Goal: Task Accomplishment & Management: Use online tool/utility

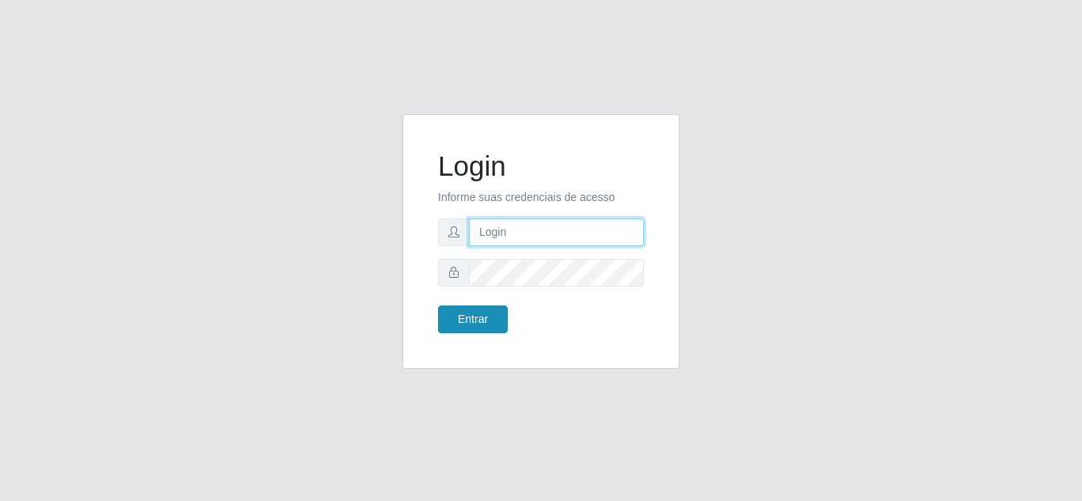
type input "[EMAIL_ADDRESS][DOMAIN_NAME]"
click at [482, 316] on button "Entrar" at bounding box center [473, 320] width 70 height 28
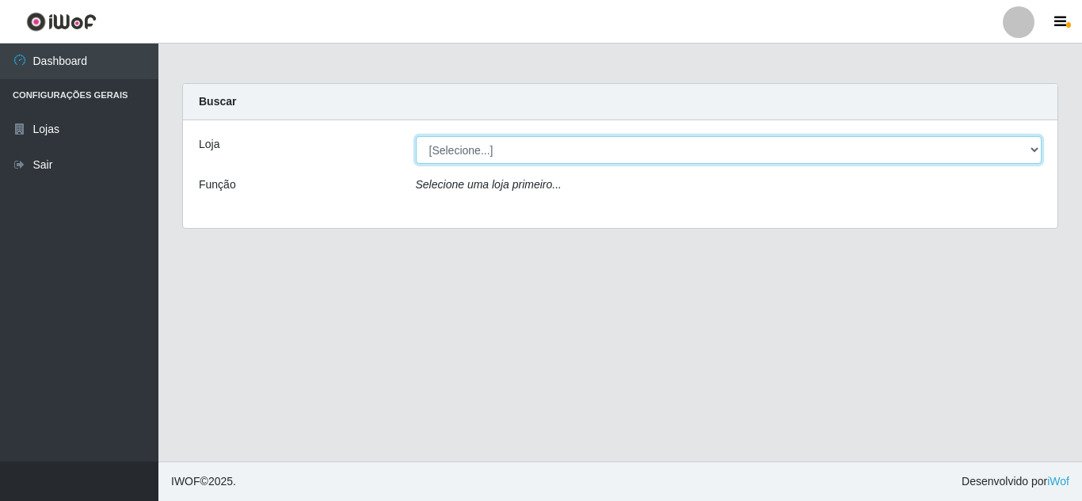
click at [514, 141] on select "[Selecione...] [PERSON_NAME] Clan - [GEOGRAPHIC_DATA]" at bounding box center [729, 150] width 626 height 28
select select "498"
click at [416, 136] on select "[Selecione...] [PERSON_NAME] Clan - [GEOGRAPHIC_DATA]" at bounding box center [729, 150] width 626 height 28
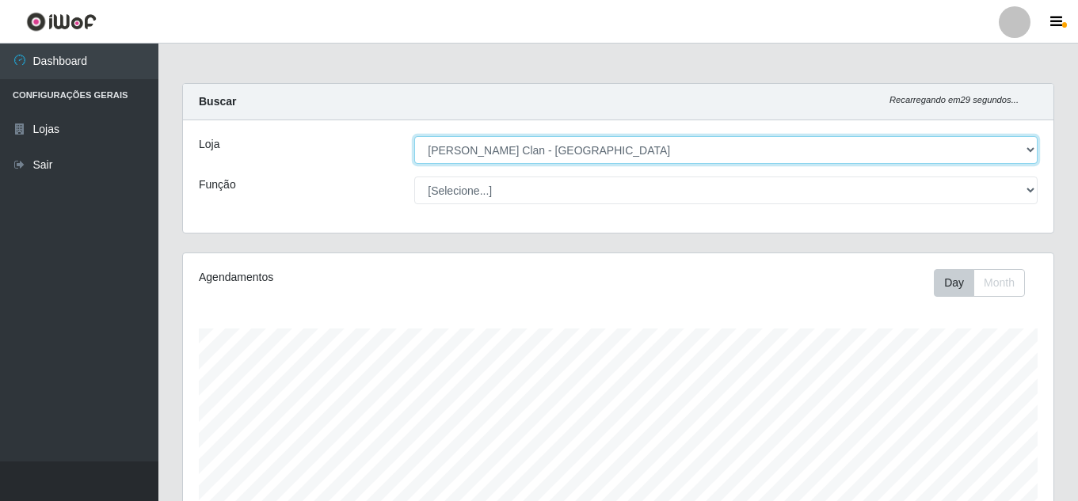
scroll to position [329, 870]
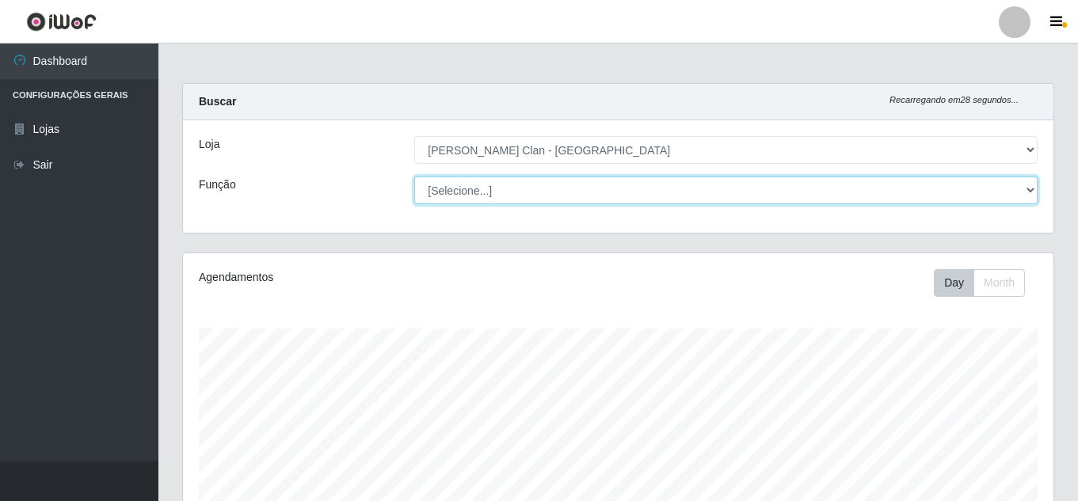
click at [485, 188] on select "[Selecione...] Auxiliar de Depósito Carregador e Descarregador de Caminhão ++" at bounding box center [725, 191] width 623 height 28
select select "106"
click at [414, 177] on select "[Selecione...] Auxiliar de Depósito Carregador e Descarregador de Caminhão ++" at bounding box center [725, 191] width 623 height 28
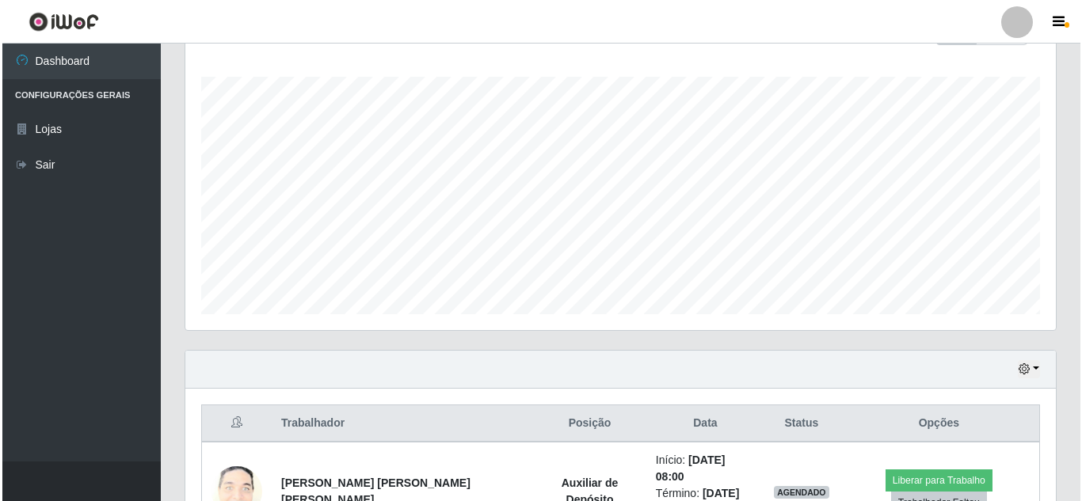
scroll to position [268, 0]
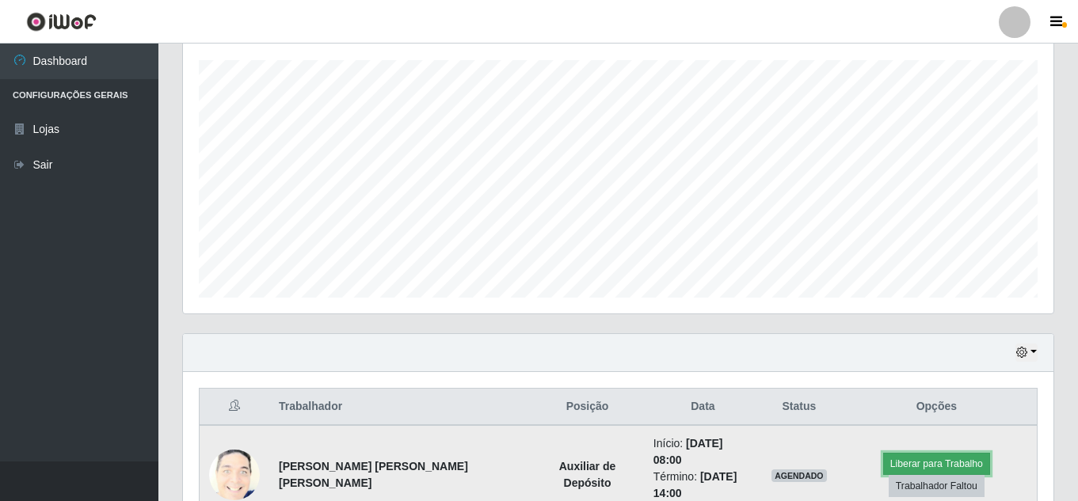
click at [883, 460] on button "Liberar para Trabalho" at bounding box center [936, 464] width 107 height 22
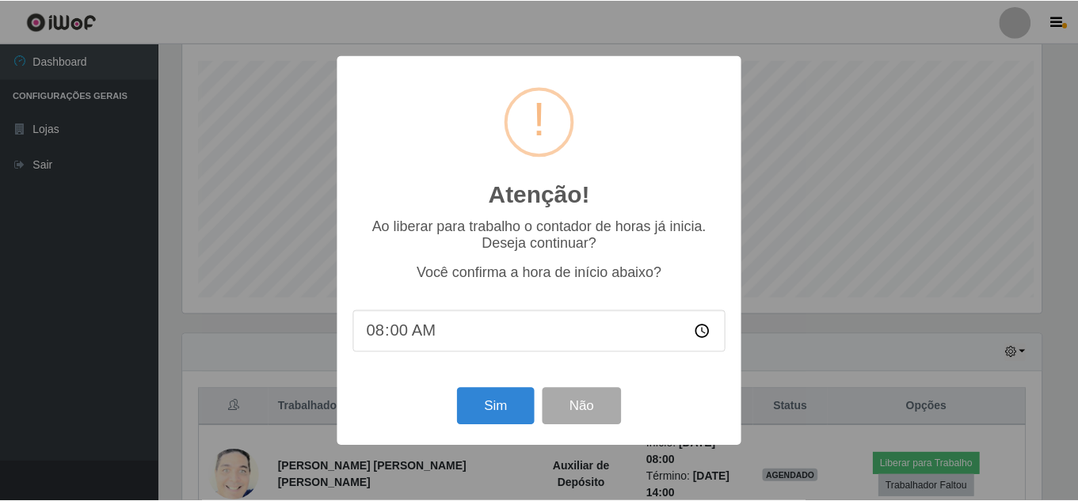
scroll to position [329, 862]
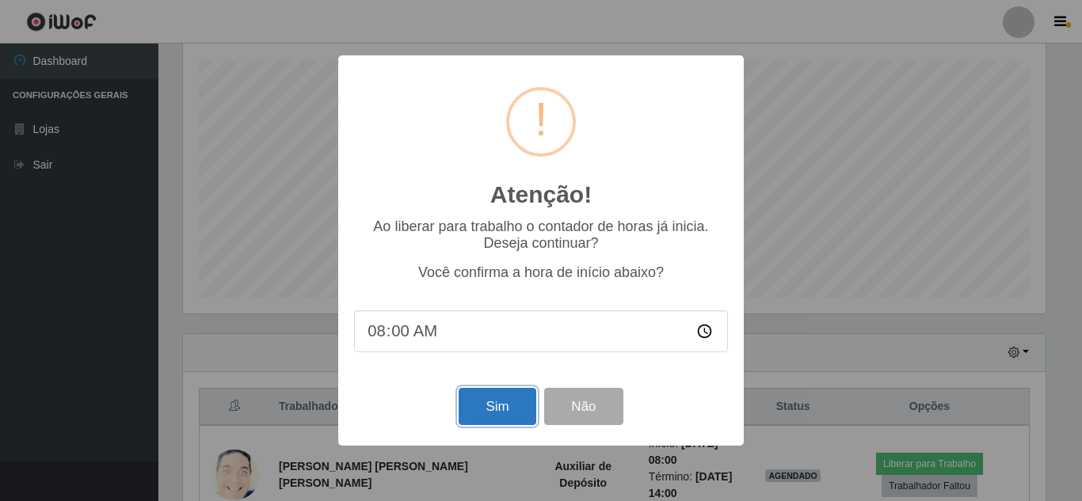
click at [498, 405] on button "Sim" at bounding box center [496, 406] width 77 height 37
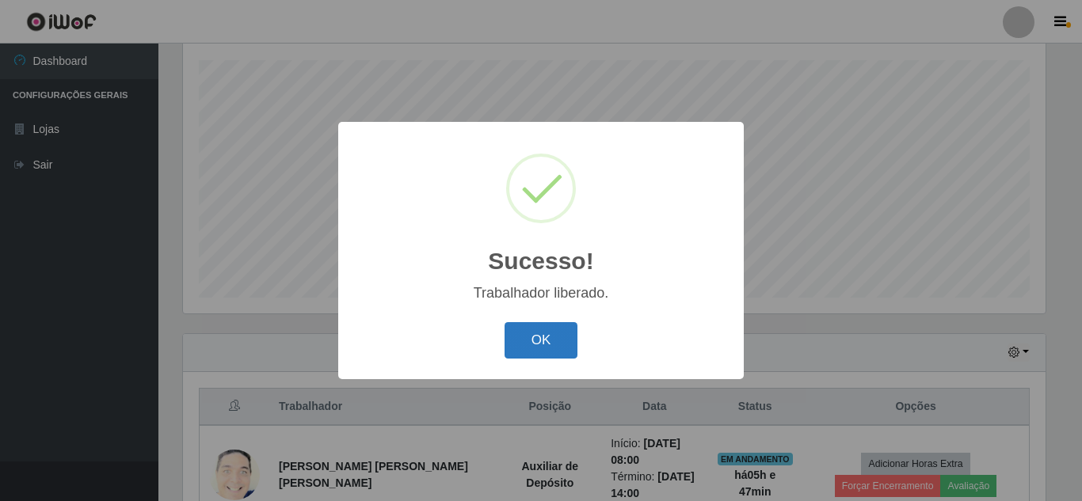
click at [544, 331] on button "OK" at bounding box center [541, 340] width 74 height 37
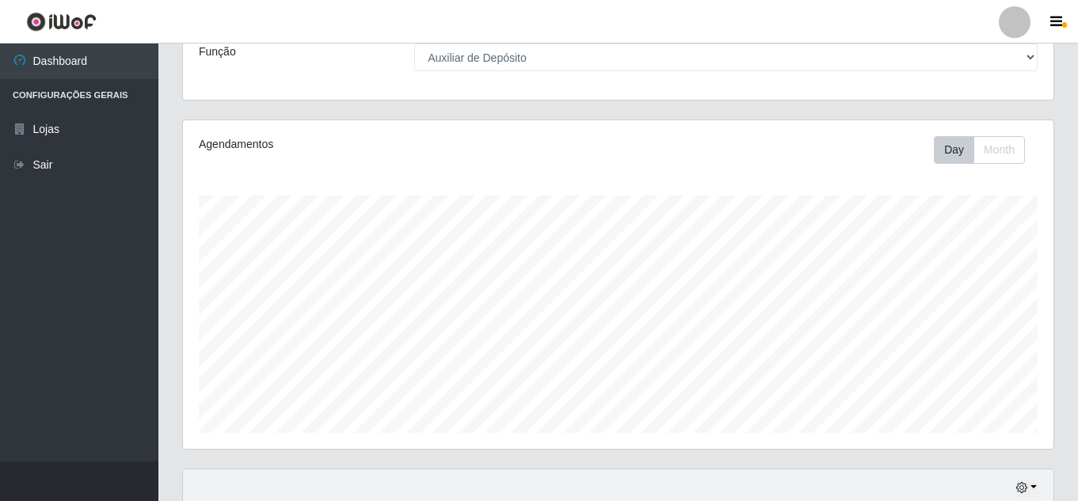
scroll to position [317, 0]
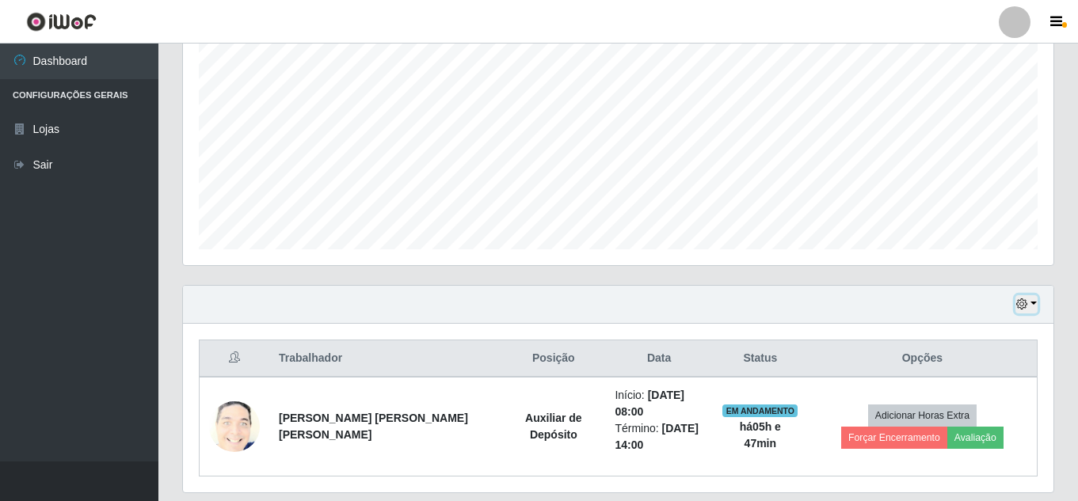
click at [1028, 299] on button "button" at bounding box center [1026, 304] width 22 height 18
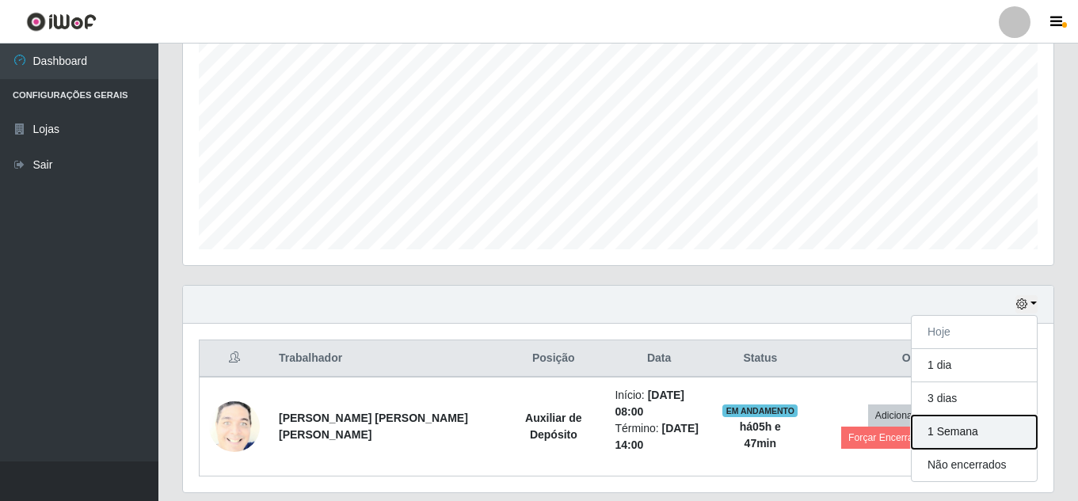
click at [937, 426] on button "1 Semana" at bounding box center [973, 432] width 125 height 33
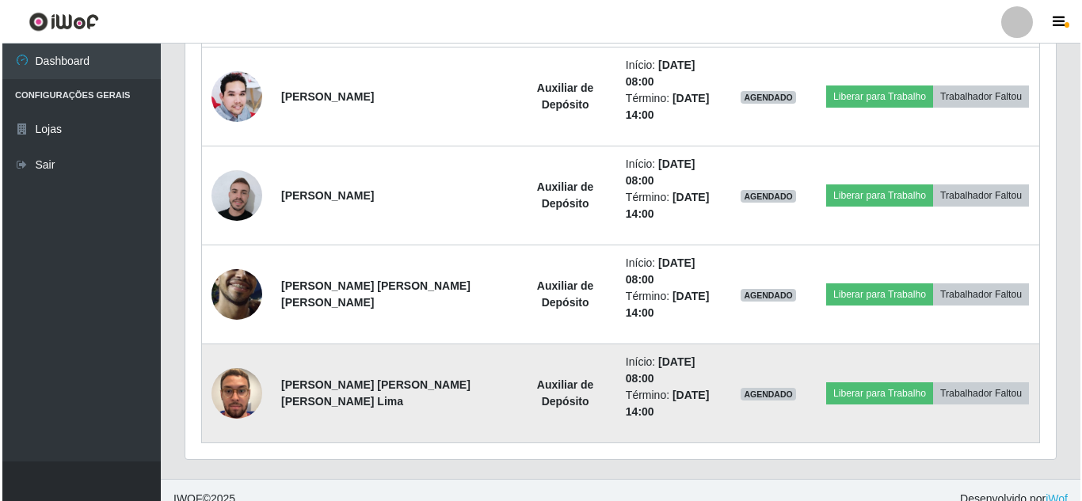
scroll to position [763, 0]
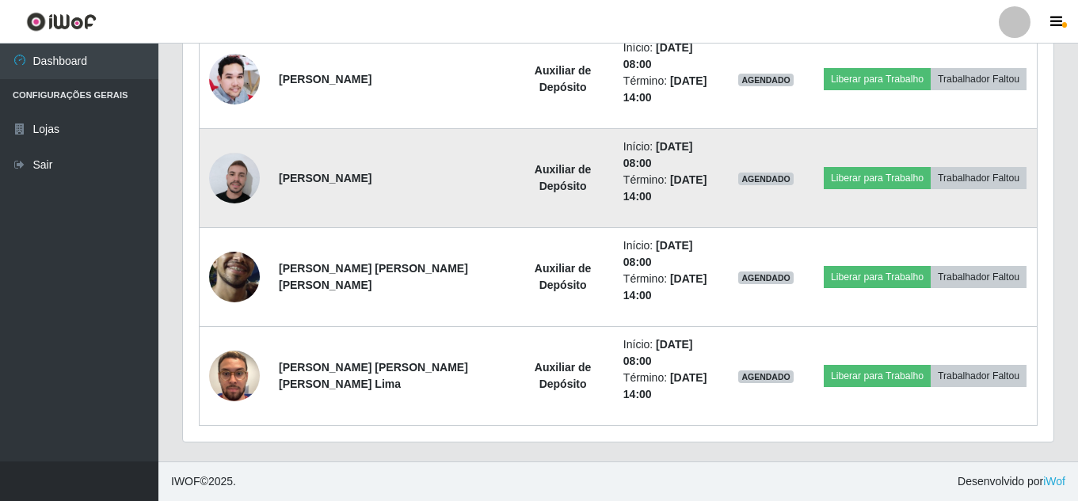
click at [235, 162] on img at bounding box center [234, 178] width 51 height 57
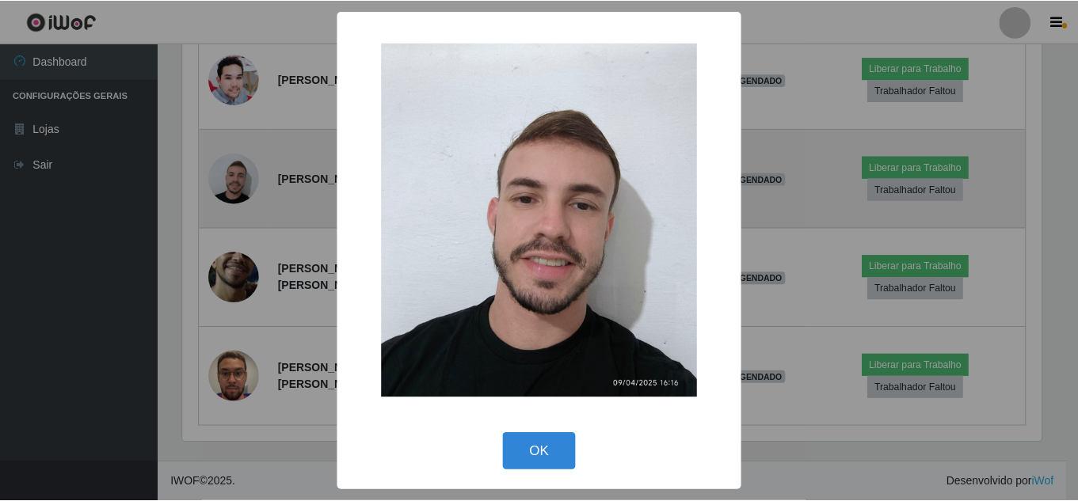
scroll to position [329, 862]
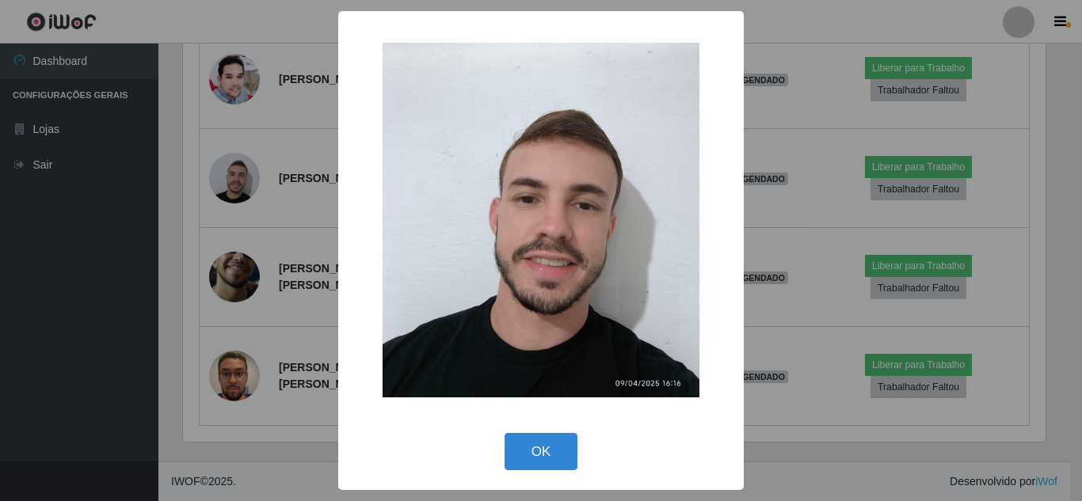
click at [516, 163] on img at bounding box center [540, 220] width 317 height 355
click at [768, 187] on div "× OK Cancel" at bounding box center [541, 250] width 1082 height 501
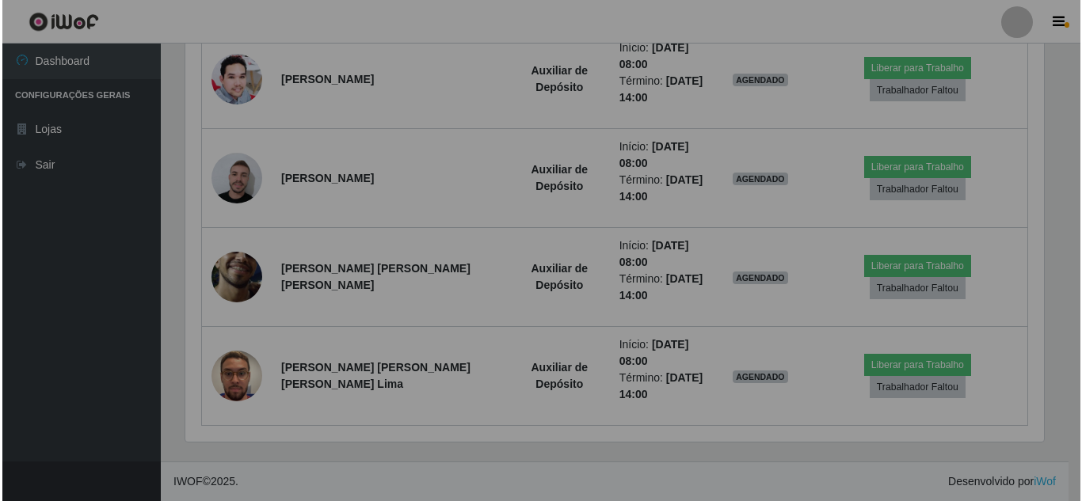
scroll to position [329, 870]
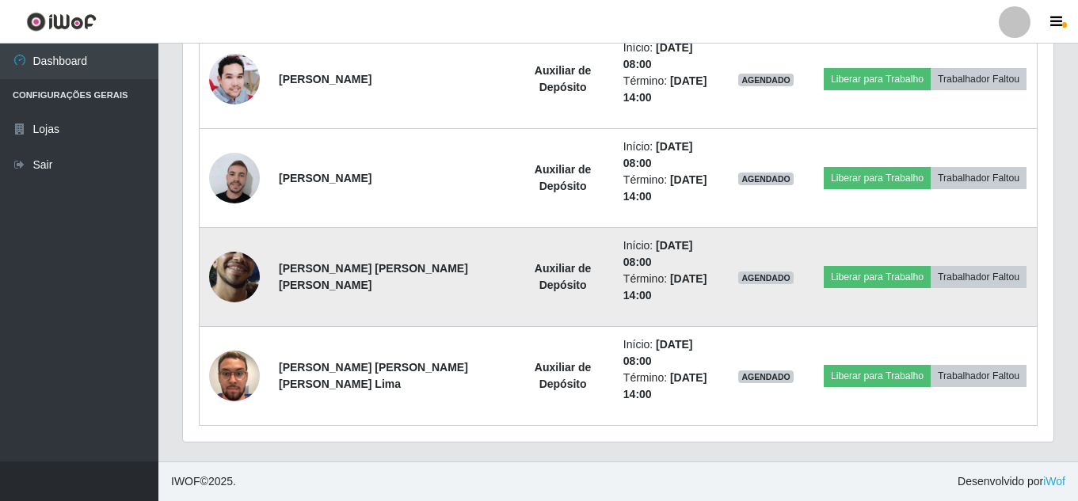
click at [226, 284] on img at bounding box center [234, 277] width 51 height 112
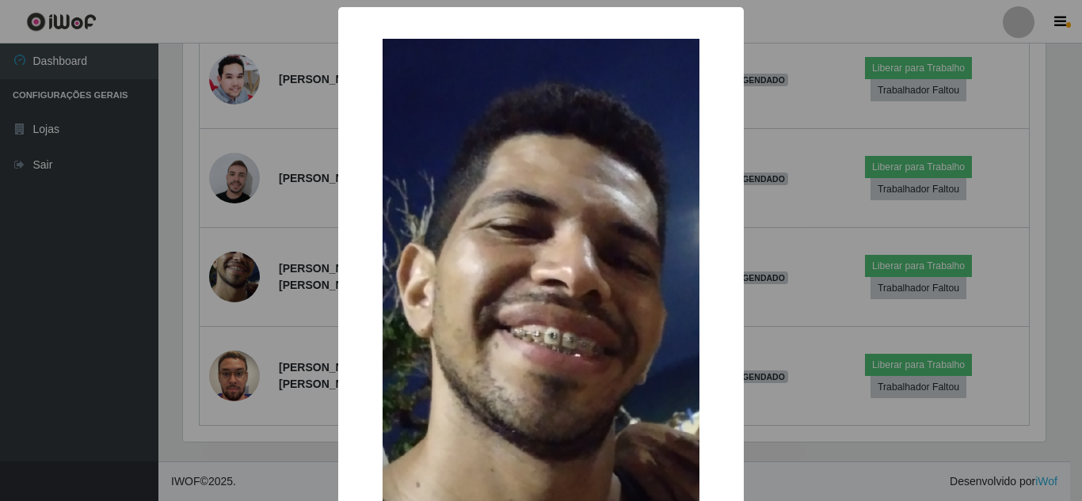
click at [779, 220] on div "× OK Cancel" at bounding box center [541, 250] width 1082 height 501
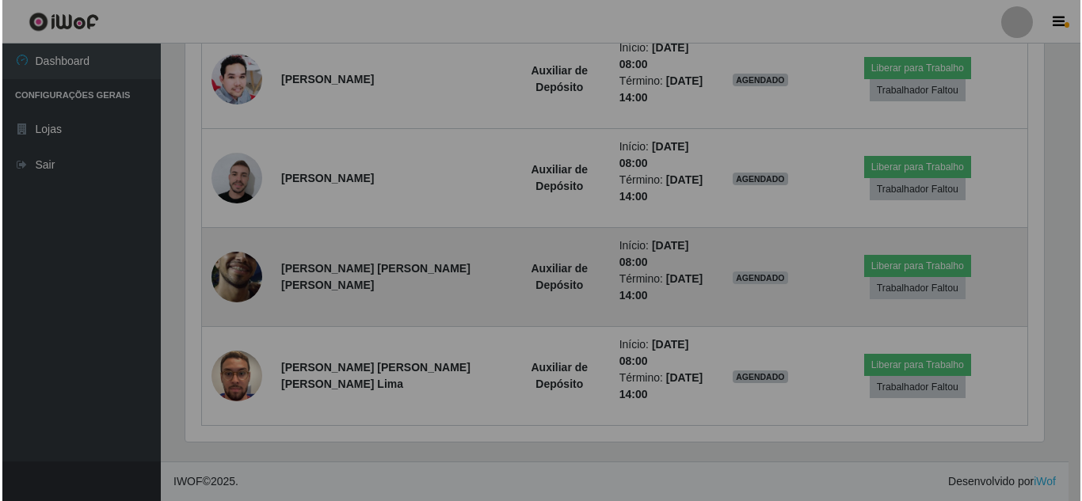
scroll to position [329, 870]
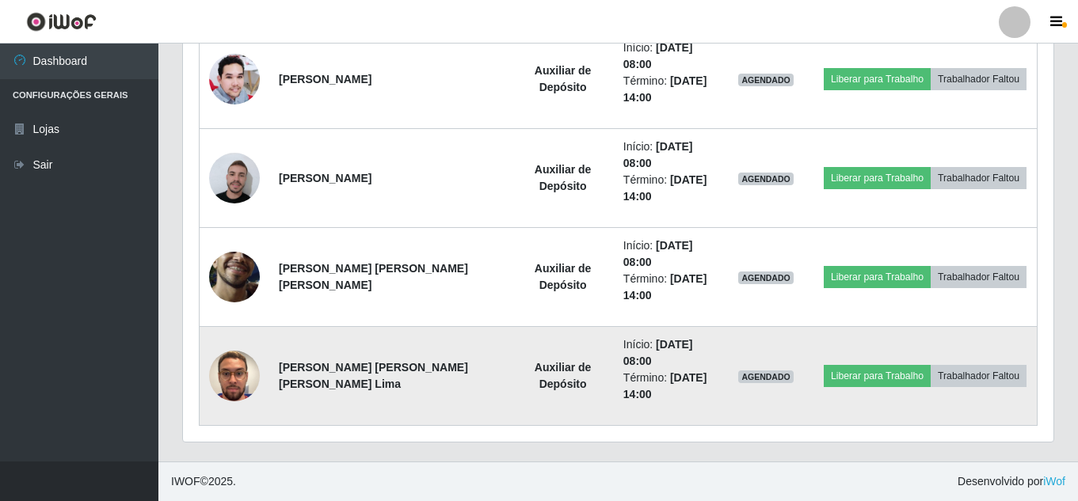
click at [213, 362] on img at bounding box center [234, 376] width 51 height 90
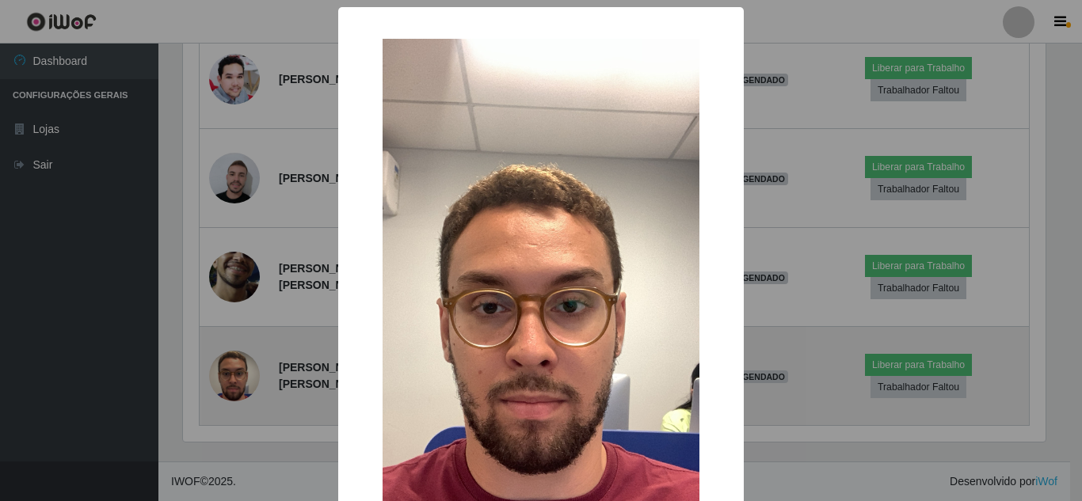
scroll to position [329, 862]
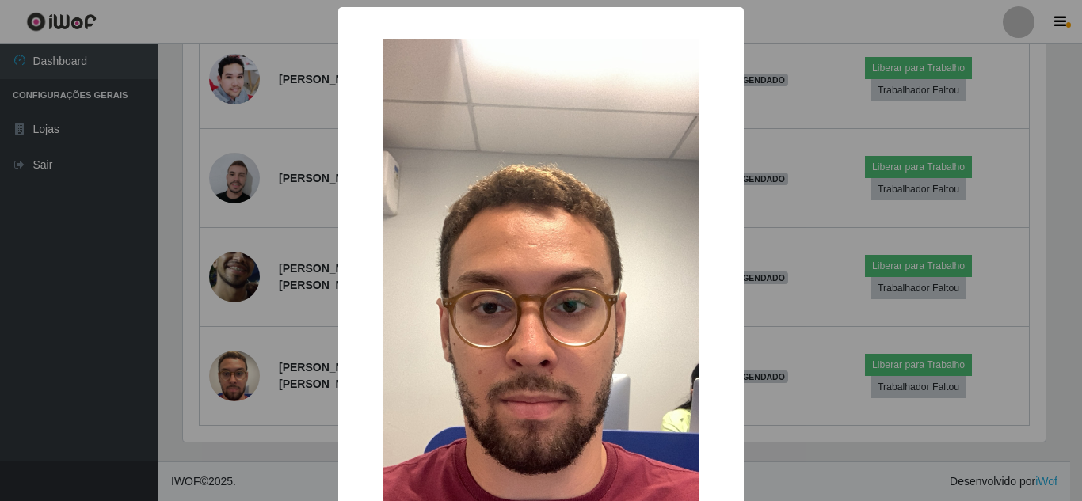
click at [506, 264] on img at bounding box center [540, 320] width 317 height 563
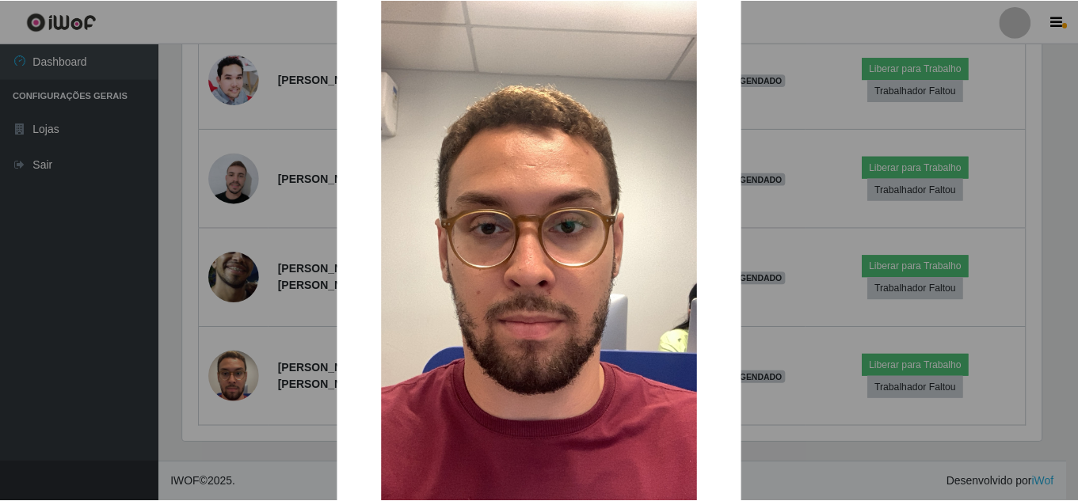
scroll to position [158, 0]
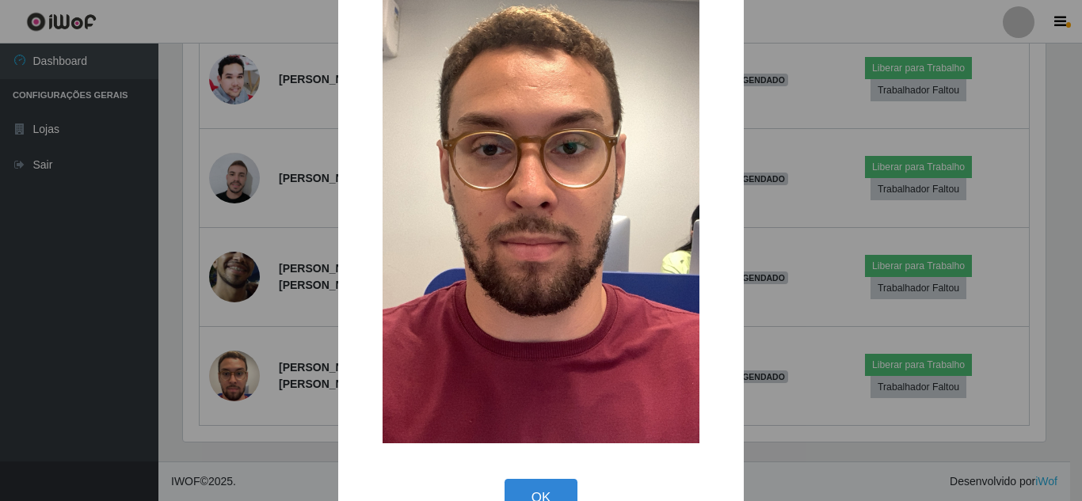
click at [793, 227] on div "× OK Cancel" at bounding box center [541, 250] width 1082 height 501
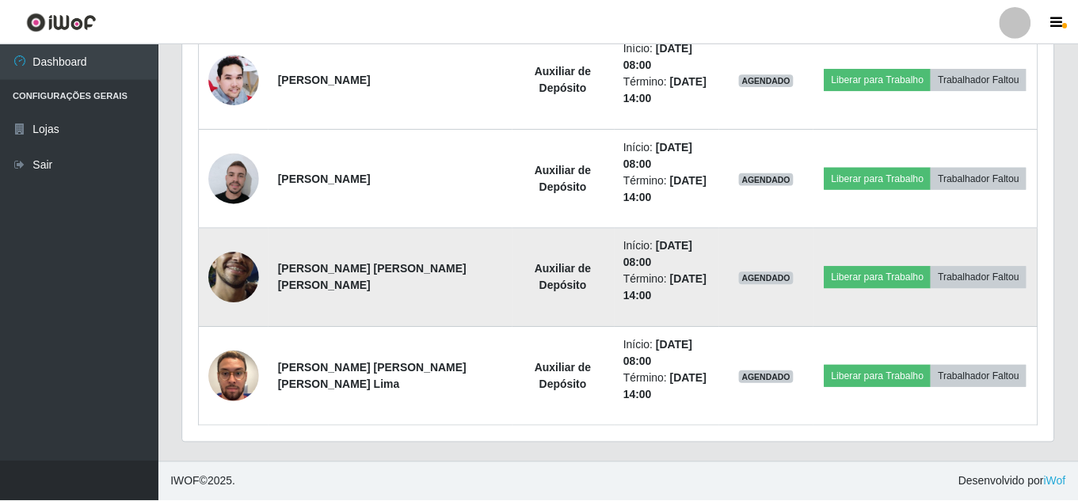
scroll to position [0, 0]
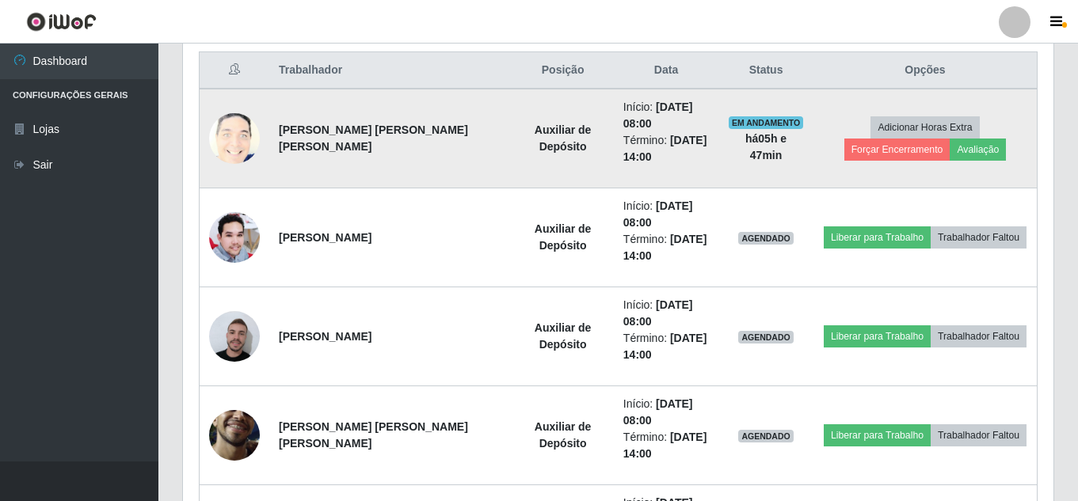
click at [231, 132] on img at bounding box center [234, 139] width 51 height 63
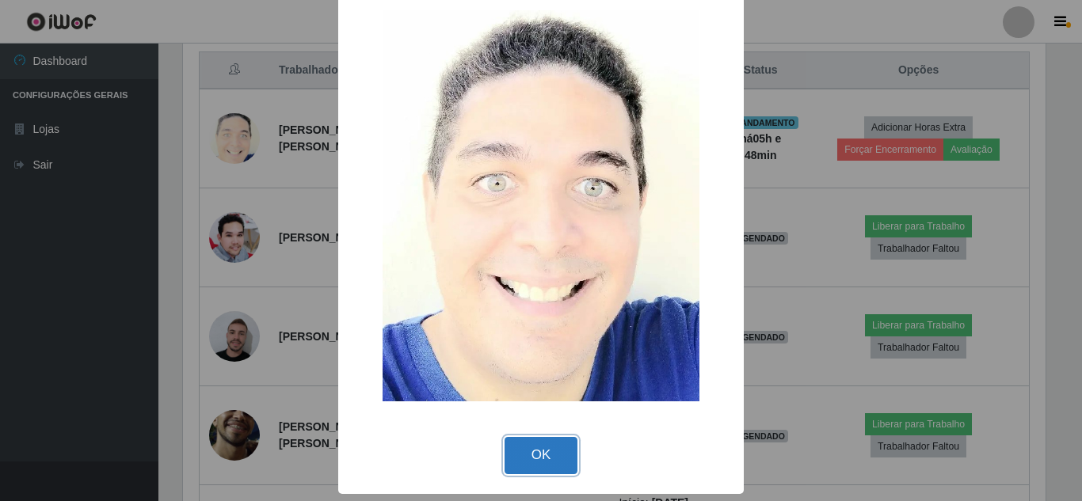
click at [523, 447] on button "OK" at bounding box center [541, 455] width 74 height 37
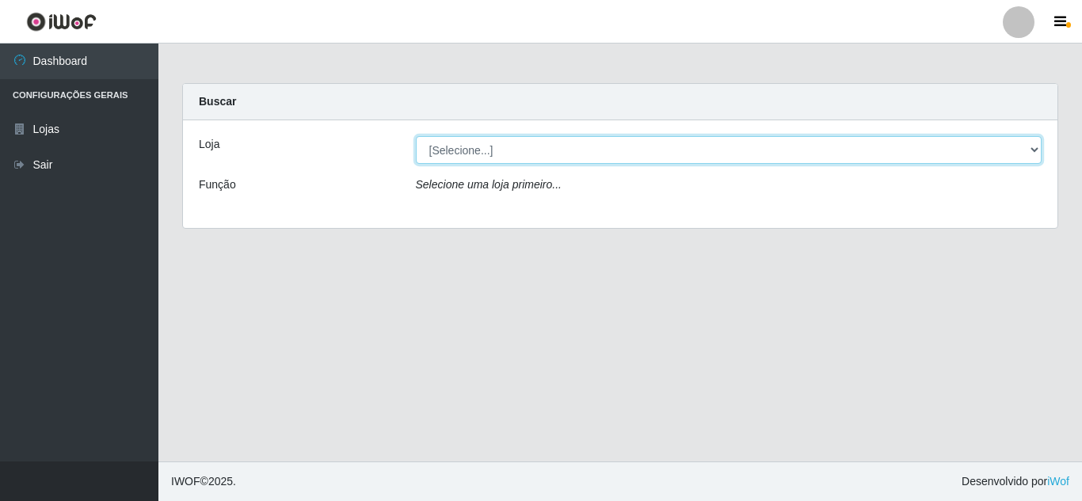
click at [470, 152] on select "[Selecione...] Leite Clan - [GEOGRAPHIC_DATA]" at bounding box center [729, 150] width 626 height 28
select select "498"
click at [416, 136] on select "[Selecione...] [PERSON_NAME] Clan - [GEOGRAPHIC_DATA]" at bounding box center [729, 150] width 626 height 28
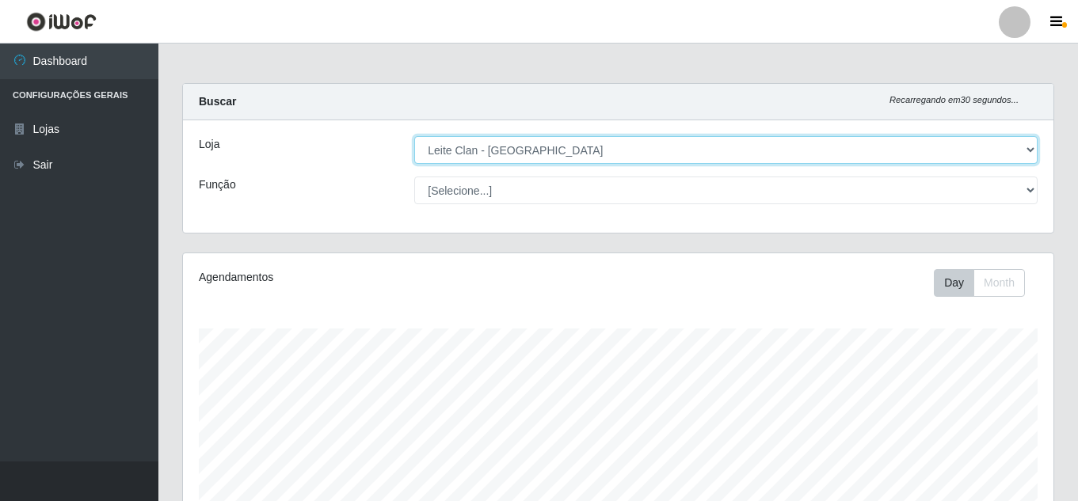
scroll to position [329, 870]
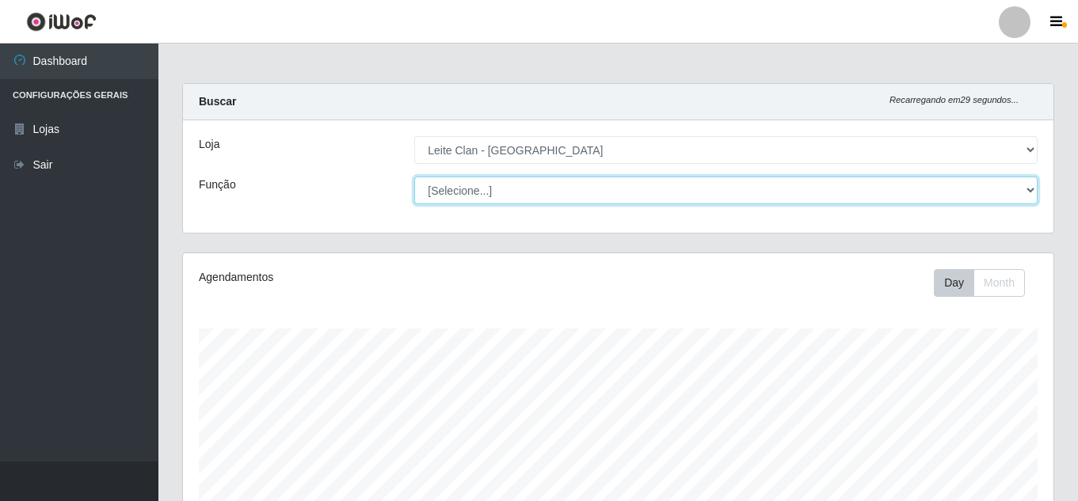
click at [466, 193] on select "[Selecione...] Auxiliar de Depósito Carregador e Descarregador de Caminhão ++" at bounding box center [725, 191] width 623 height 28
select select "106"
click at [414, 177] on select "[Selecione...] Auxiliar de Depósito Carregador e Descarregador de Caminhão ++" at bounding box center [725, 191] width 623 height 28
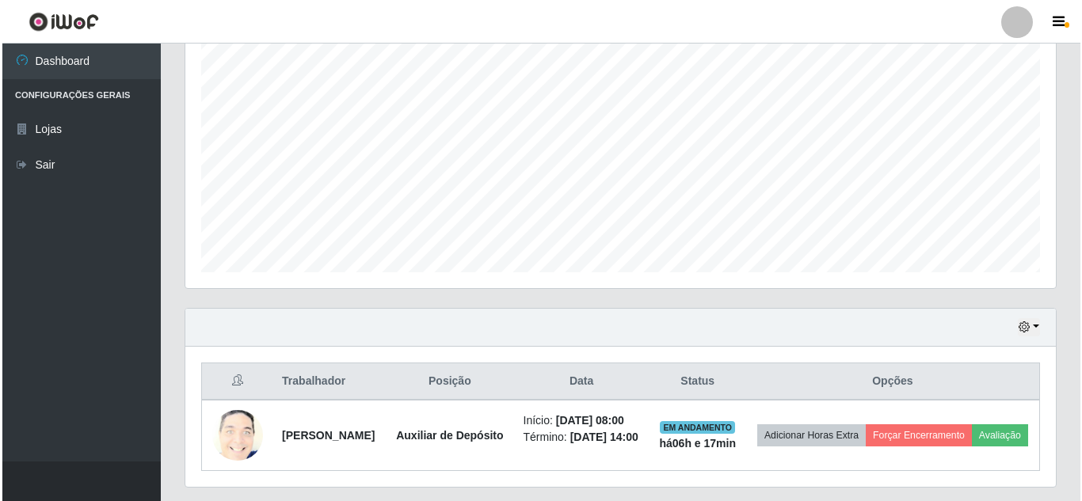
scroll to position [367, 0]
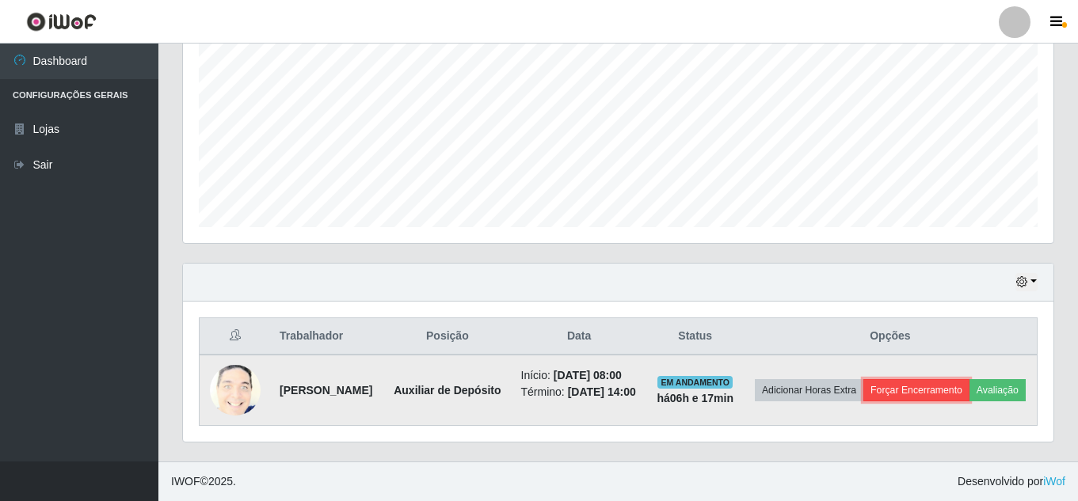
click at [968, 379] on button "Forçar Encerramento" at bounding box center [916, 390] width 106 height 22
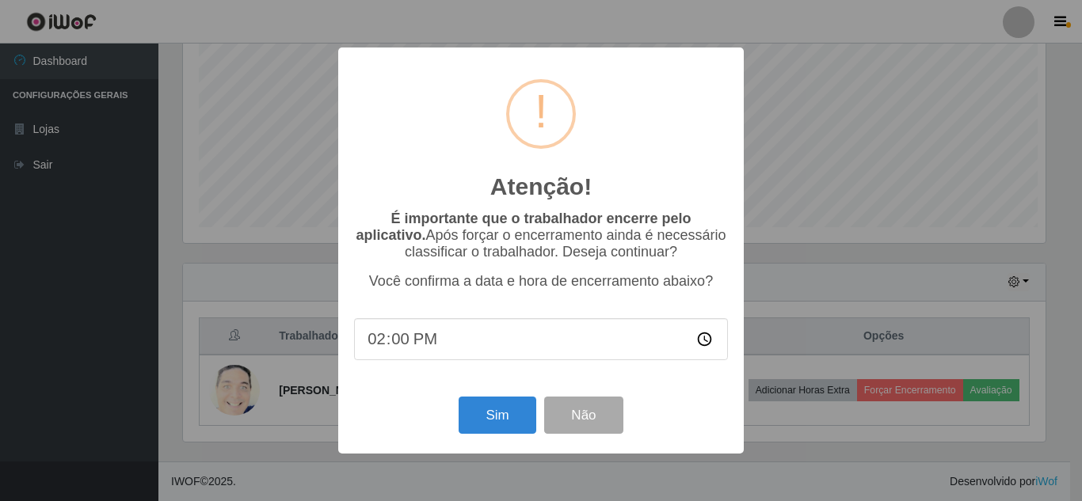
scroll to position [329, 862]
click at [486, 416] on button "Sim" at bounding box center [496, 415] width 77 height 37
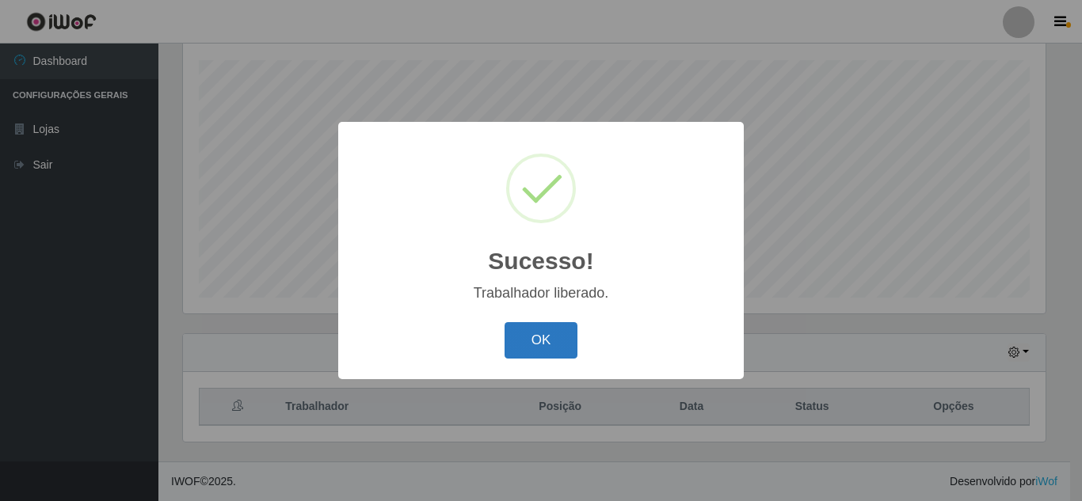
click at [527, 338] on button "OK" at bounding box center [541, 340] width 74 height 37
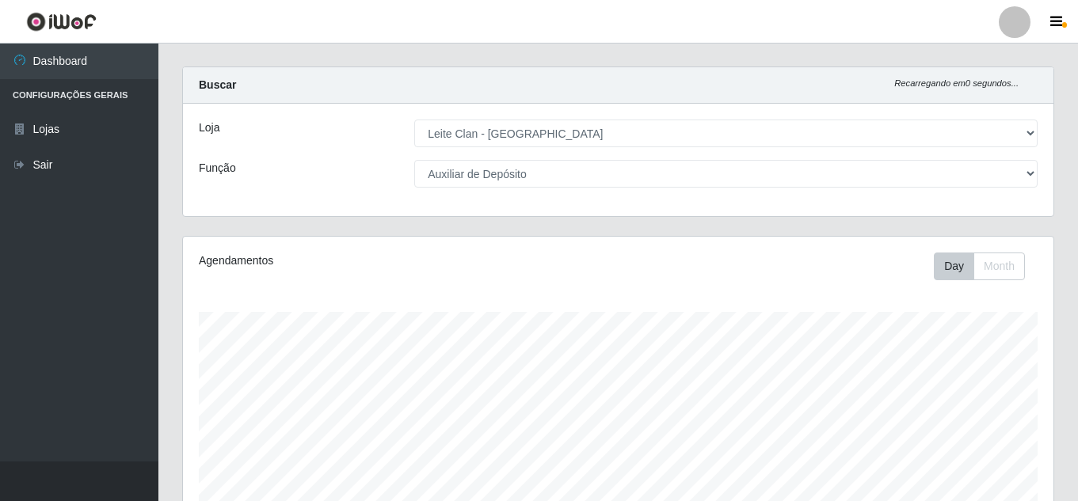
scroll to position [0, 0]
